Goal: Task Accomplishment & Management: Complete application form

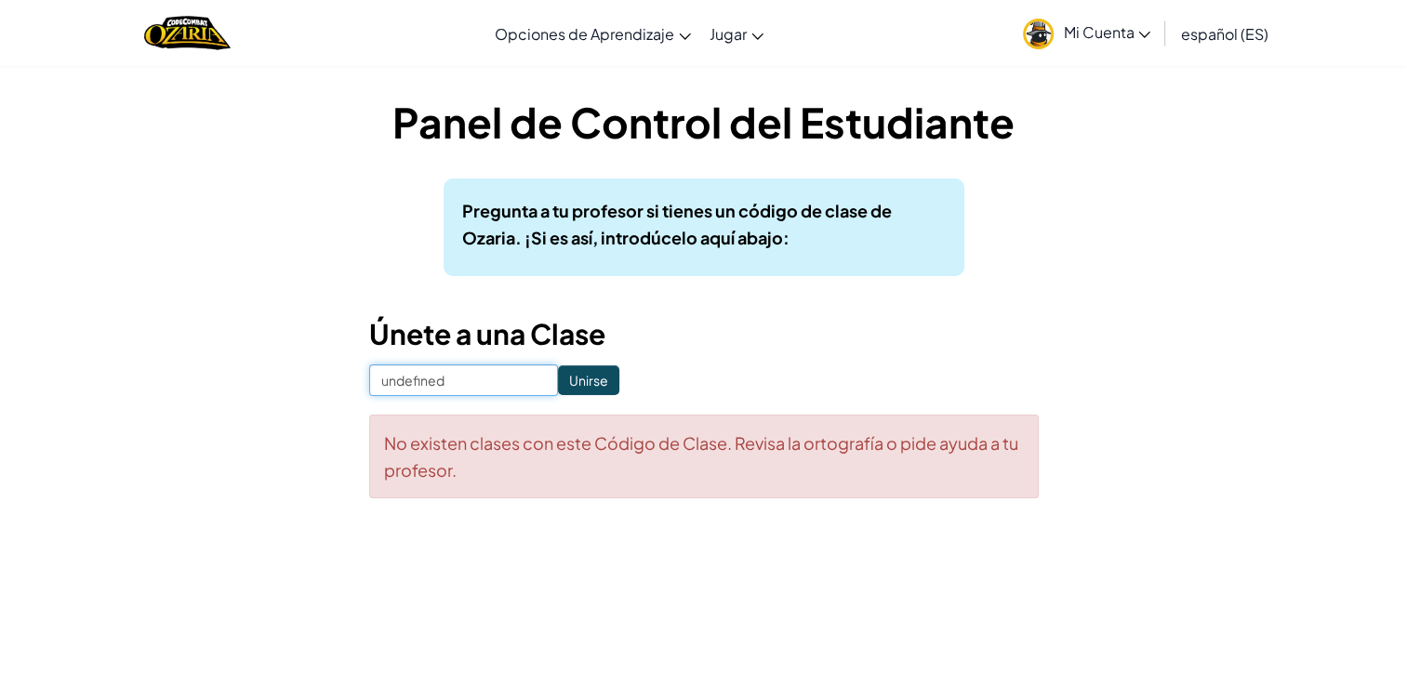
drag, startPoint x: 0, startPoint y: 0, endPoint x: 509, endPoint y: 370, distance: 629.6
click at [509, 370] on input "undefined" at bounding box center [463, 380] width 189 height 32
type input "u"
paste input "RunPaintPlane"
type input "RunPaintPlane"
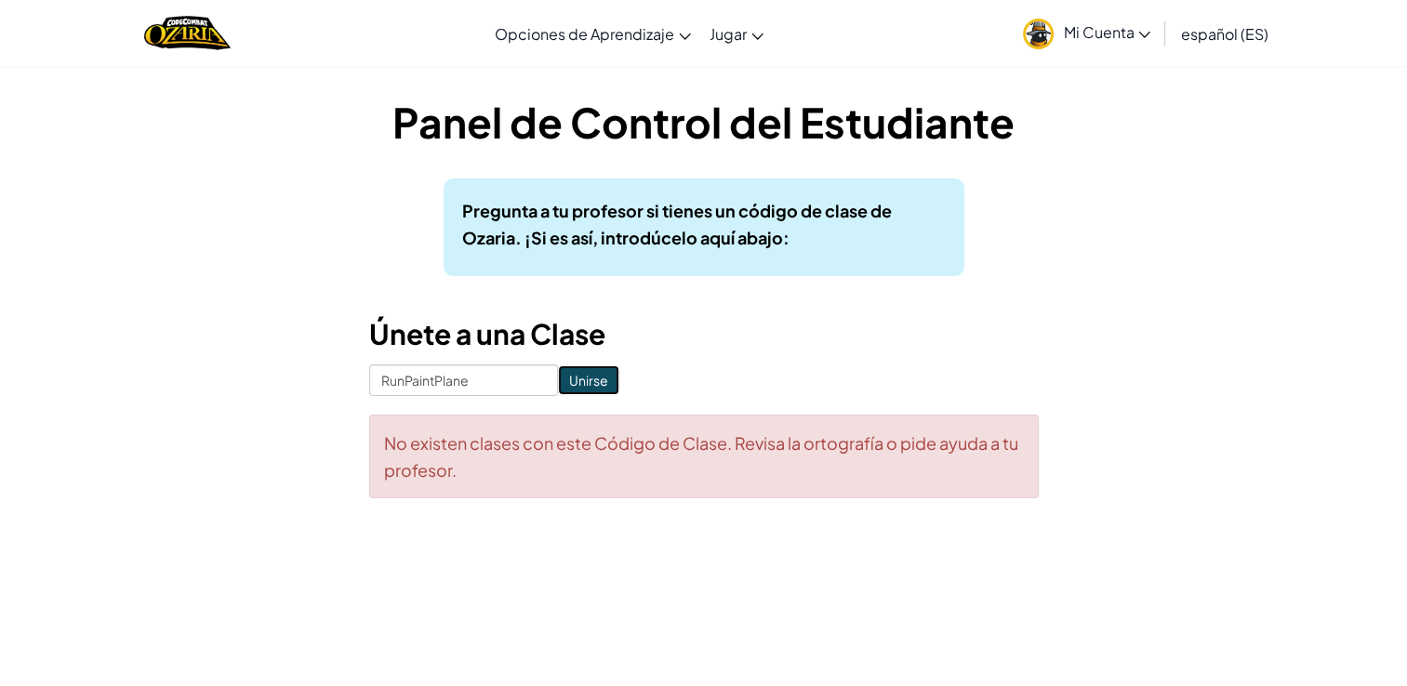
click at [582, 376] on input "Unirse" at bounding box center [588, 380] width 61 height 30
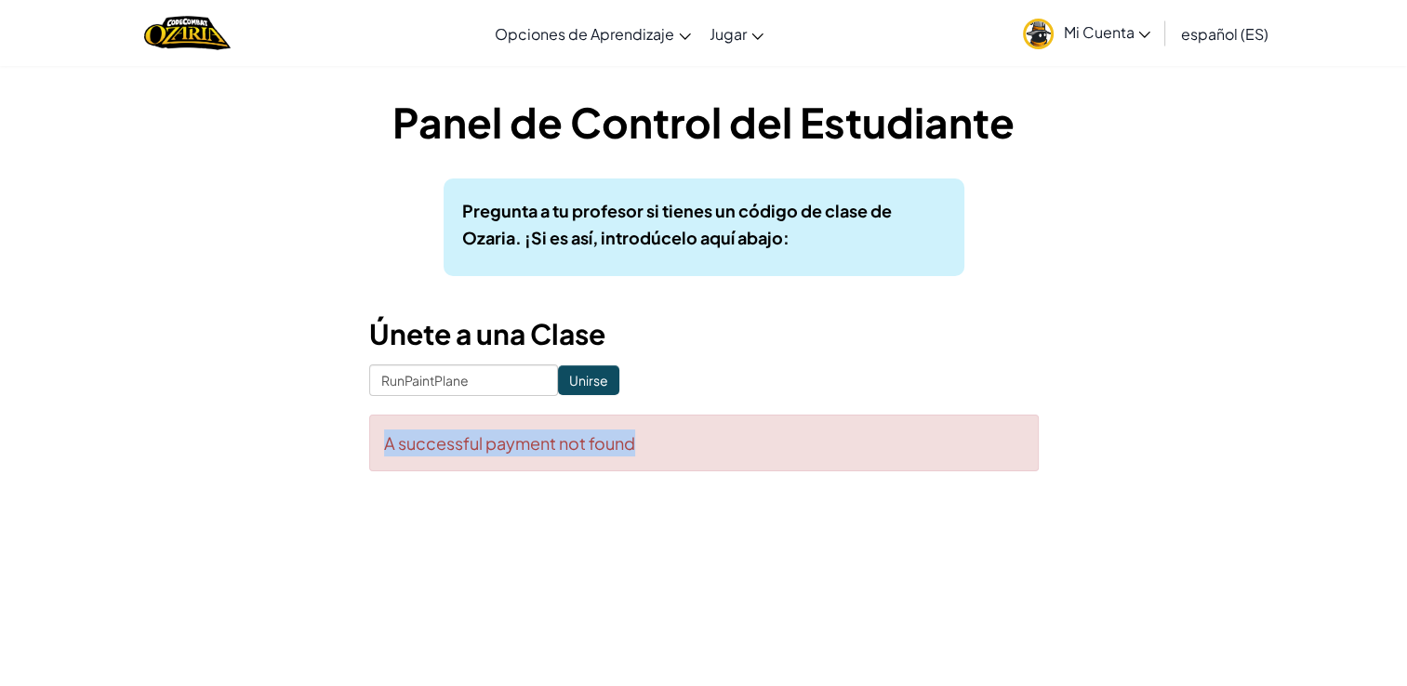
drag, startPoint x: 594, startPoint y: 435, endPoint x: 268, endPoint y: 428, distance: 326.4
click at [268, 428] on div "Panel de Control del Estudiante Pregunta a tu profesor si tienes un código de c…" at bounding box center [704, 291] width 1088 height 397
click at [915, 477] on div "Panel de Control del Estudiante Pregunta a tu profesor si tienes un código de c…" at bounding box center [704, 291] width 1088 height 397
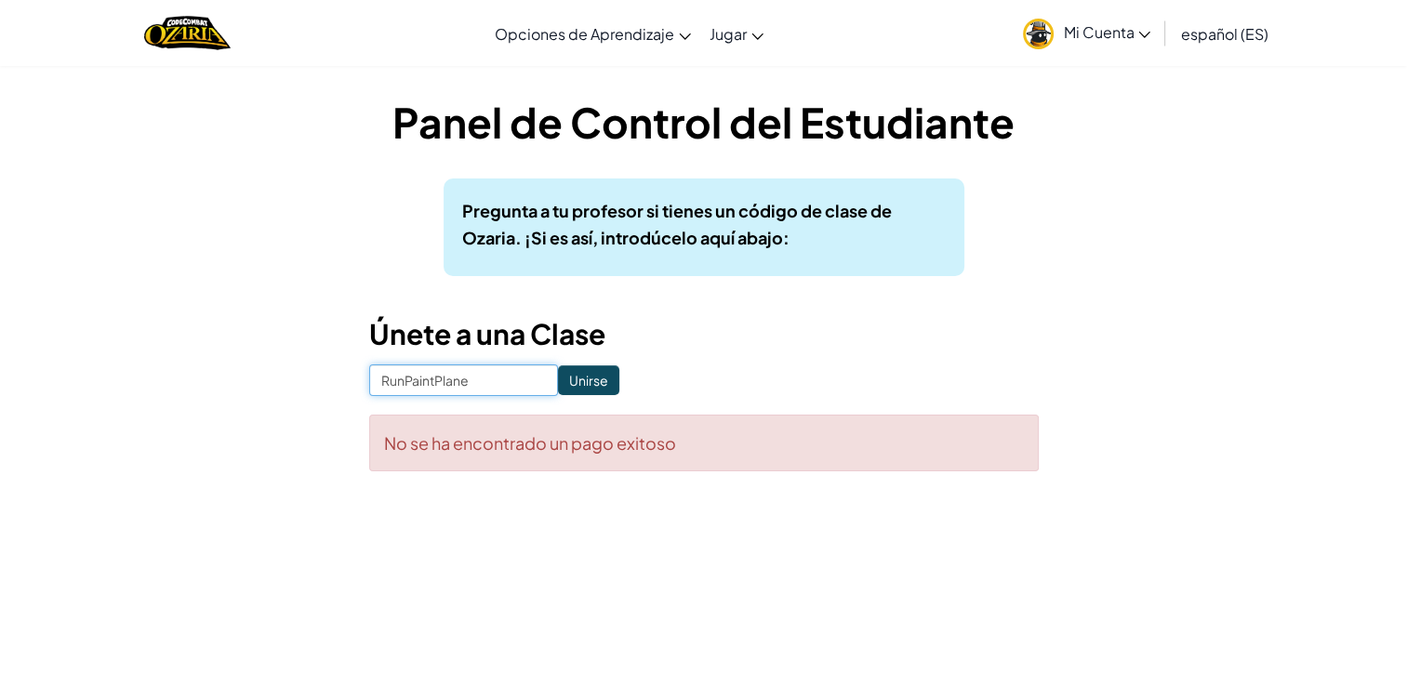
click at [511, 374] on input "RunPaintPlane" at bounding box center [463, 380] width 189 height 32
click at [612, 333] on h3 "Únete a una Clase" at bounding box center [703, 334] width 669 height 42
click at [1123, 34] on span "Mi Cuenta" at bounding box center [1106, 32] width 87 height 20
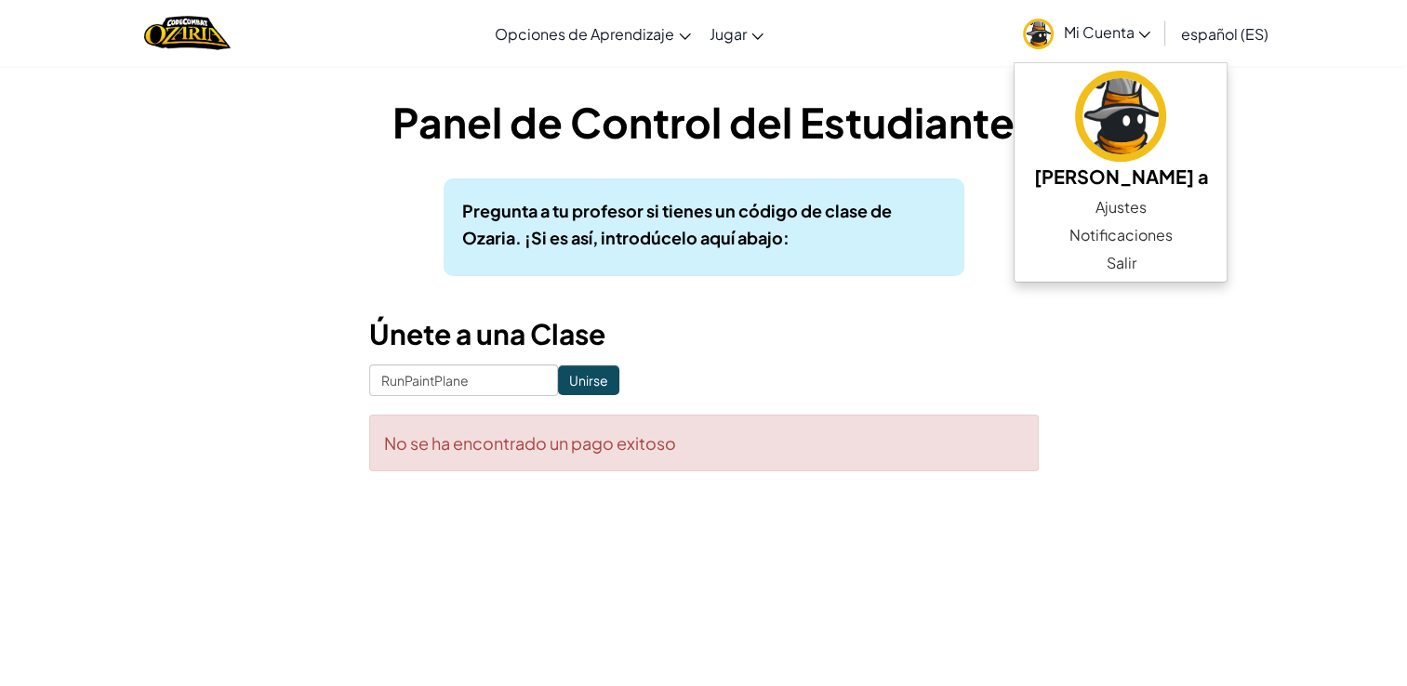
click at [1146, 322] on div "Panel de Control del Estudiante Pregunta a tu profesor si tienes un código de c…" at bounding box center [704, 291] width 1088 height 397
